Goal: Information Seeking & Learning: Learn about a topic

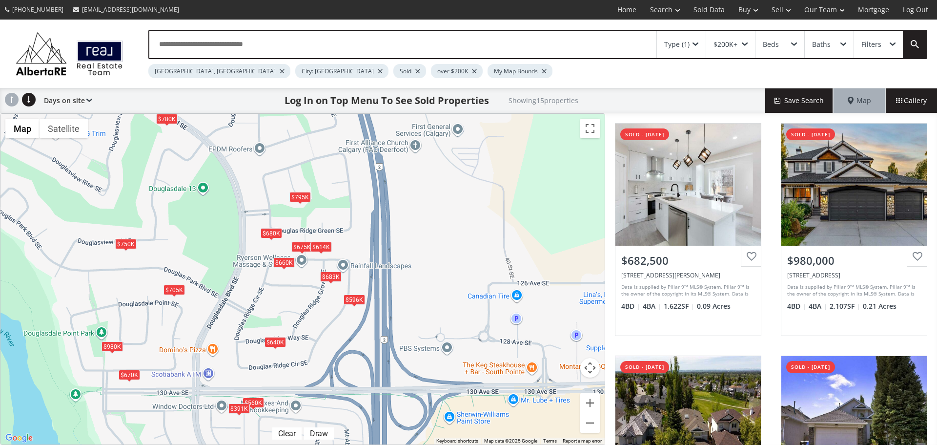
click at [190, 74] on div "[GEOGRAPHIC_DATA], [GEOGRAPHIC_DATA]" at bounding box center [219, 71] width 142 height 14
click at [280, 72] on div at bounding box center [282, 71] width 5 height 4
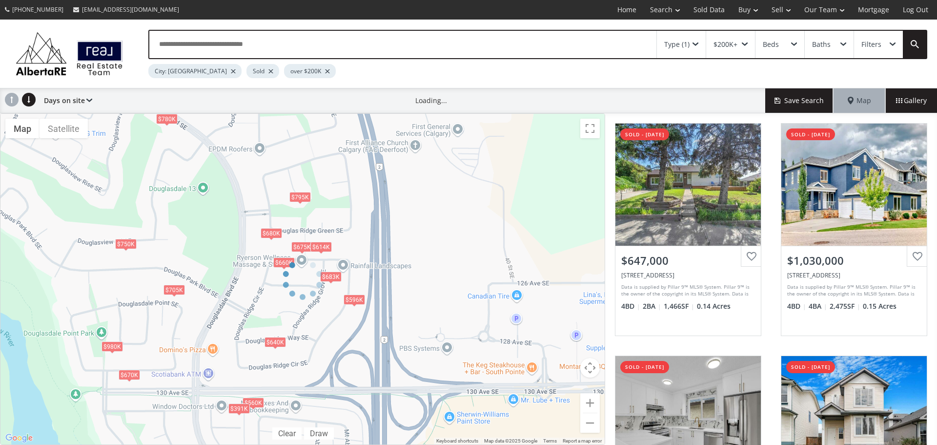
click at [231, 71] on div at bounding box center [233, 71] width 5 height 4
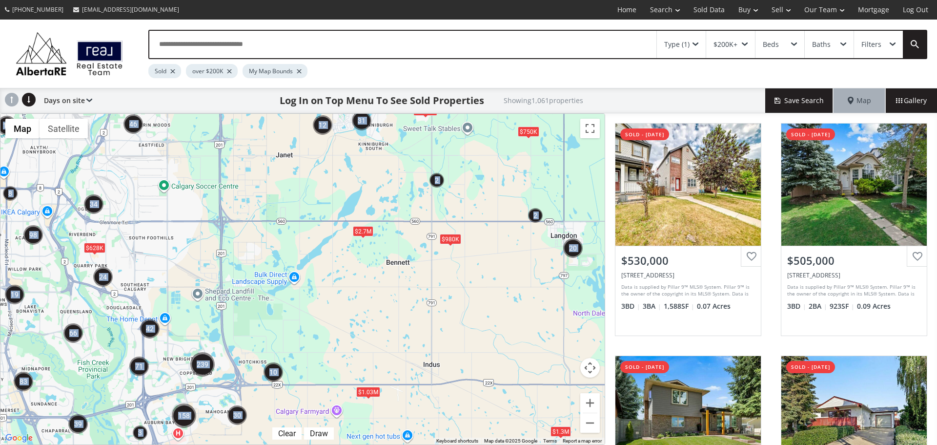
drag, startPoint x: 111, startPoint y: 374, endPoint x: 374, endPoint y: 157, distance: 341.1
click at [374, 157] on div "← Move left → Move right ↑ Move up ↓ Move down + Zoom in - Zoom out Home Jump l…" at bounding box center [302, 278] width 605 height 331
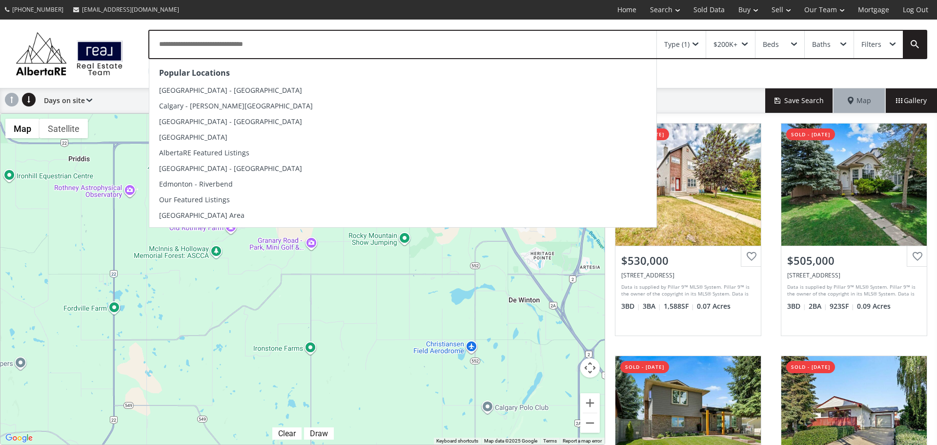
drag, startPoint x: 216, startPoint y: 289, endPoint x: 647, endPoint y: 25, distance: 504.9
click at [647, 25] on div "Popular Locations [GEOGRAPHIC_DATA] - [GEOGRAPHIC_DATA] [GEOGRAPHIC_DATA] - [PE…" at bounding box center [468, 232] width 937 height 425
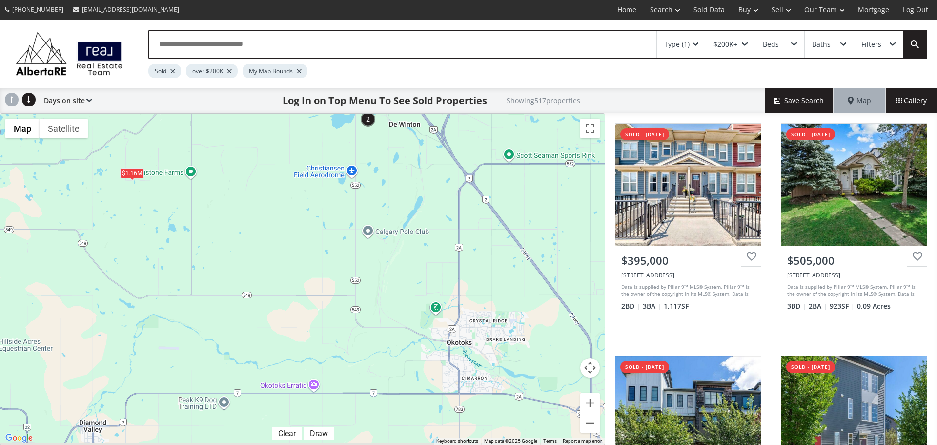
drag, startPoint x: 459, startPoint y: 363, endPoint x: 314, endPoint y: 107, distance: 293.9
click at [316, 108] on div "Type (1) $200K+ Beds Baths Filters Sold over $200K My Map Bounds Days on site P…" at bounding box center [468, 232] width 937 height 425
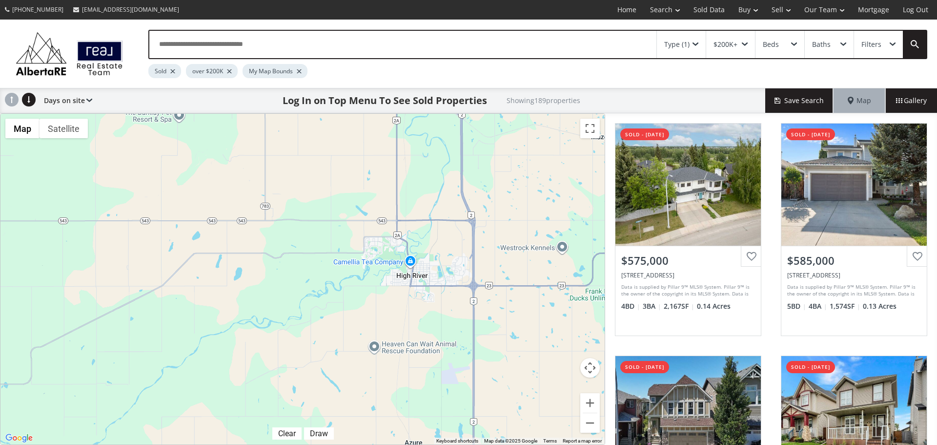
drag, startPoint x: 506, startPoint y: 396, endPoint x: 333, endPoint y: 58, distance: 379.5
click at [331, 57] on div "Type (1) $200K+ Beds Baths Filters Sold over $200K My Map Bounds Days on site P…" at bounding box center [468, 232] width 937 height 425
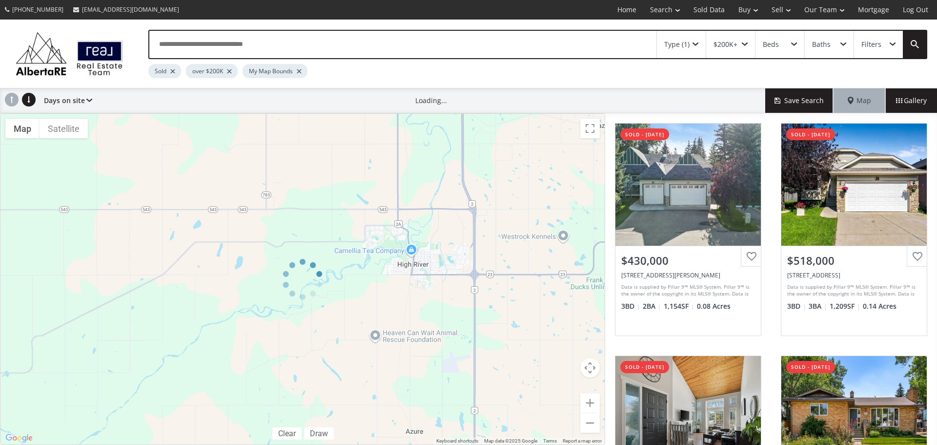
drag, startPoint x: 476, startPoint y: 335, endPoint x: 380, endPoint y: 254, distance: 125.7
click at [380, 254] on div at bounding box center [302, 278] width 605 height 331
drag, startPoint x: 522, startPoint y: 338, endPoint x: 481, endPoint y: 276, distance: 74.6
click at [481, 276] on div at bounding box center [302, 278] width 605 height 331
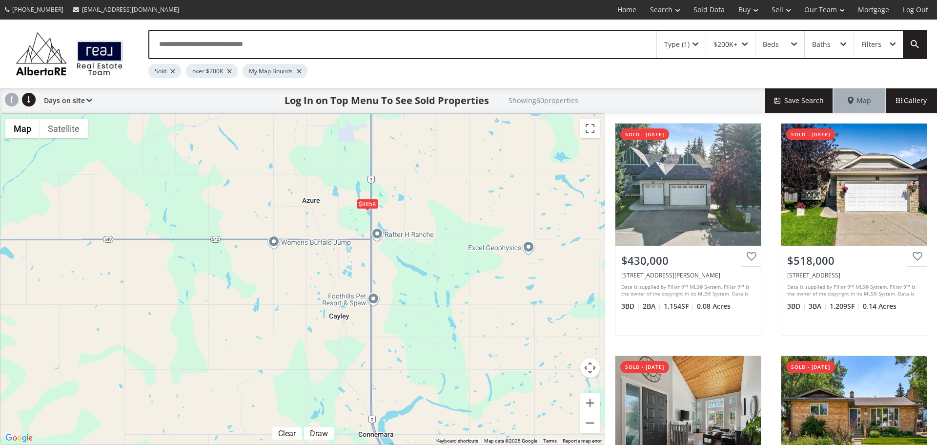
drag, startPoint x: 539, startPoint y: 305, endPoint x: 445, endPoint y: 107, distance: 219.1
